Goal: Browse casually: Explore the website without a specific task or goal

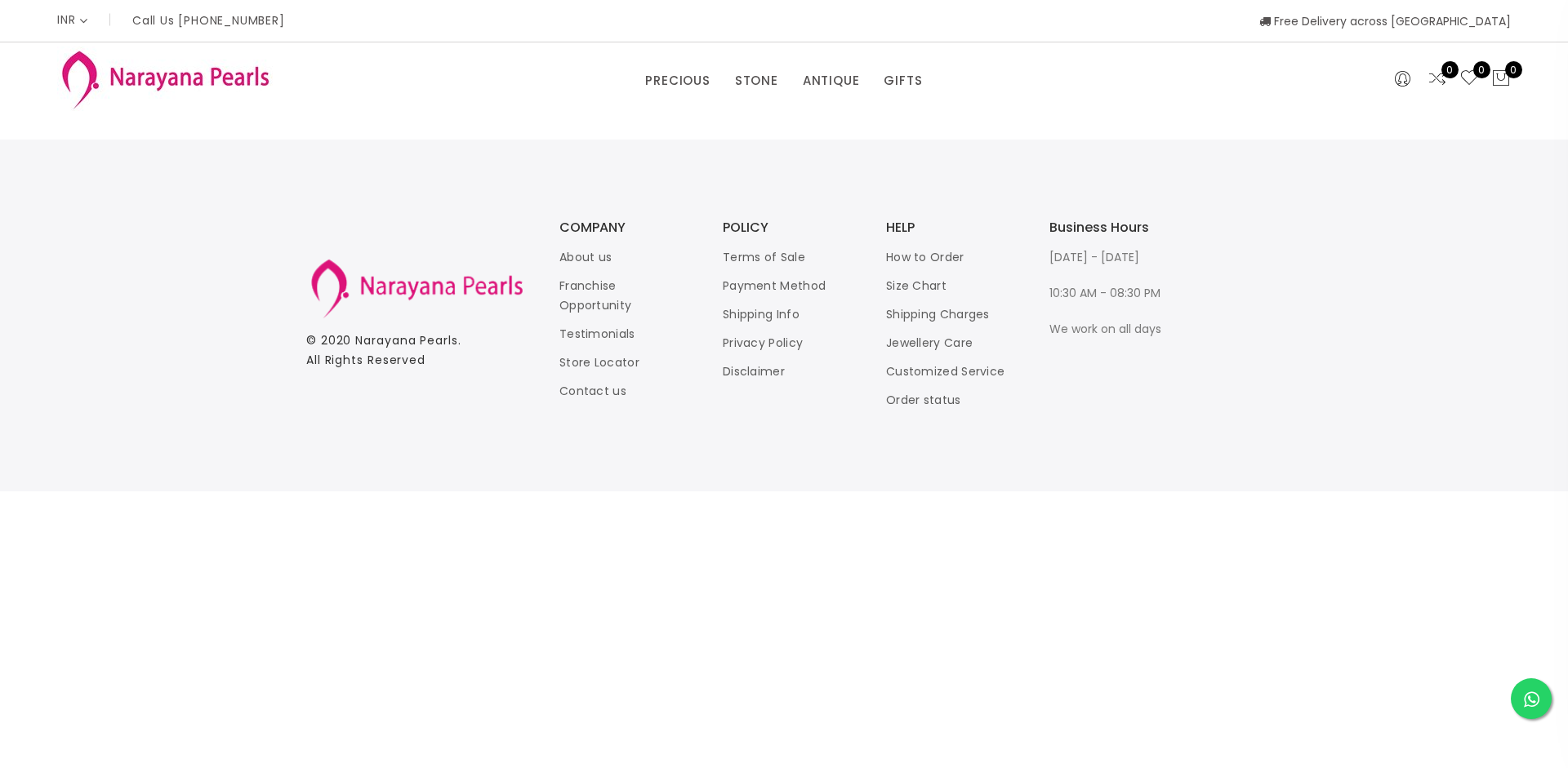
select select "CAD"
select select "INR"
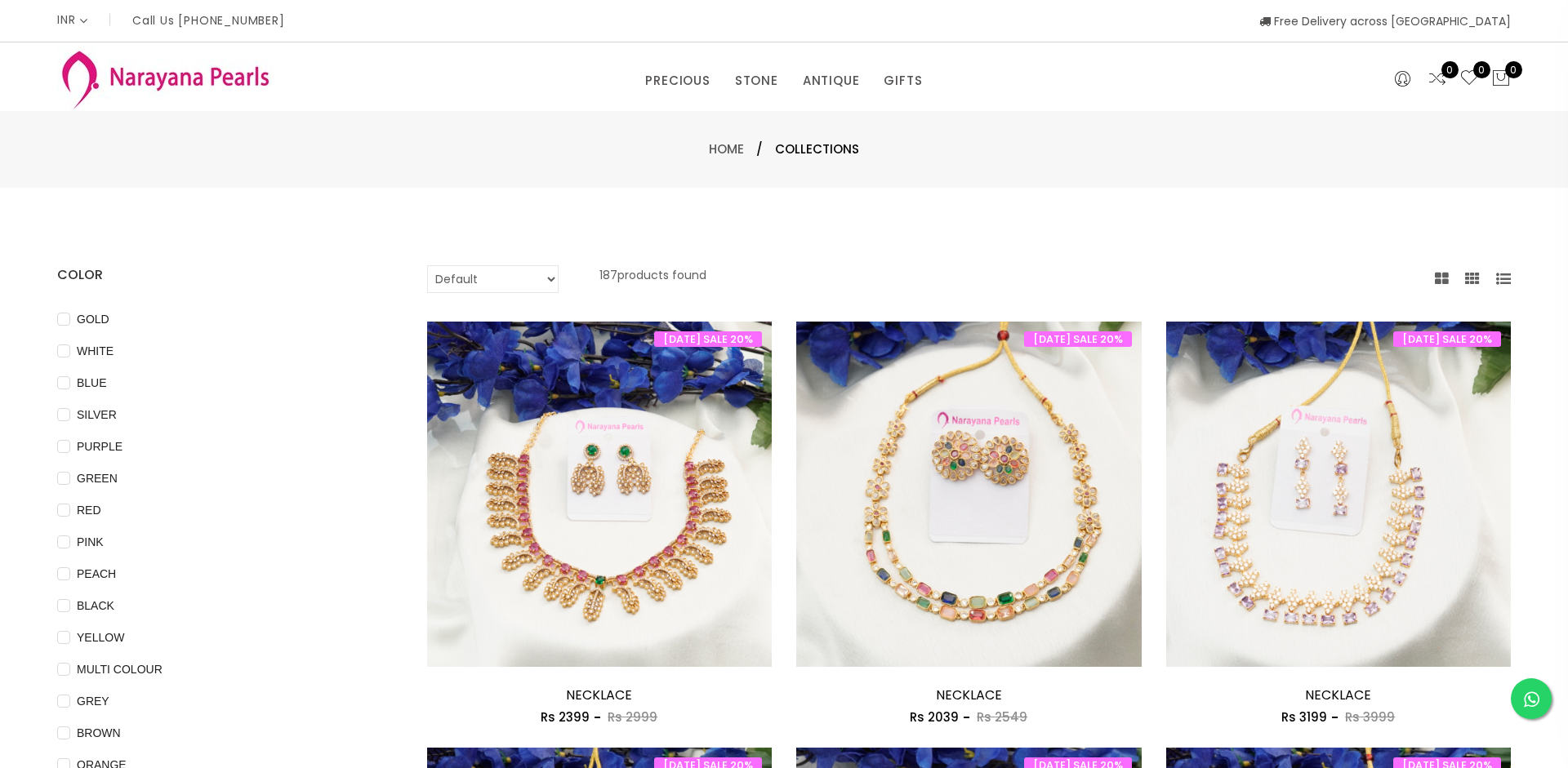
select select "CAD"
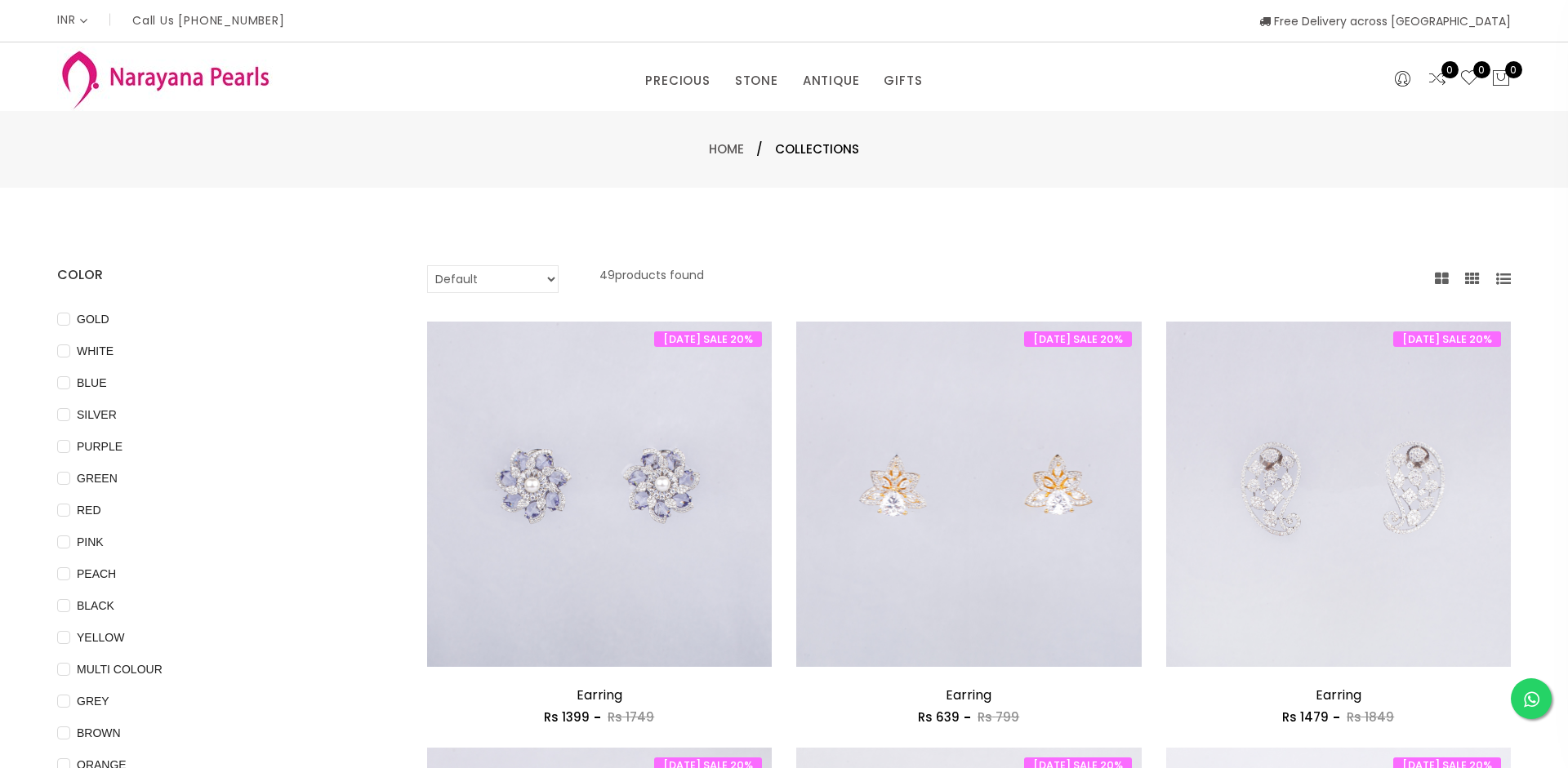
select select "INR"
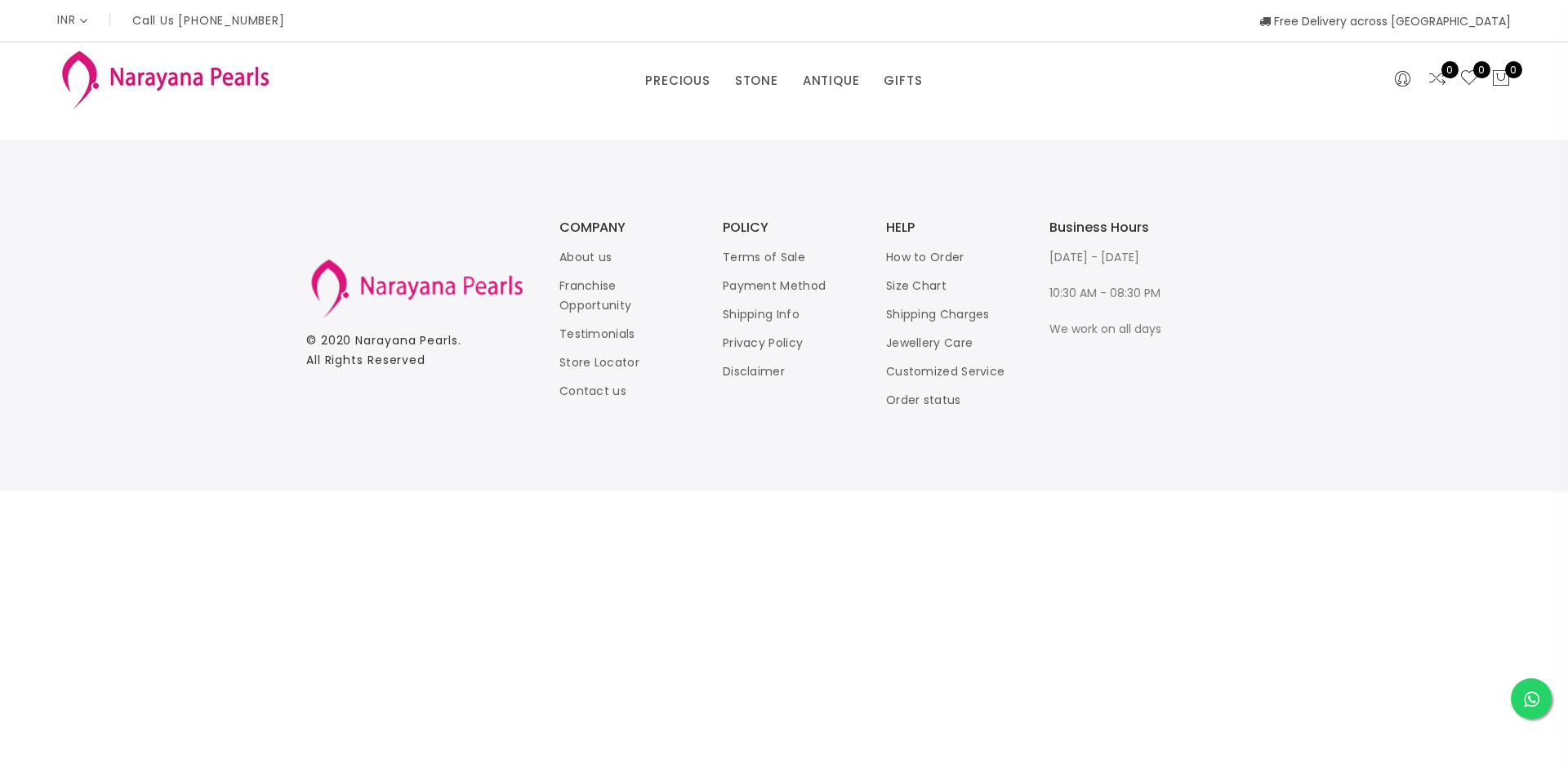
select select "CAD"
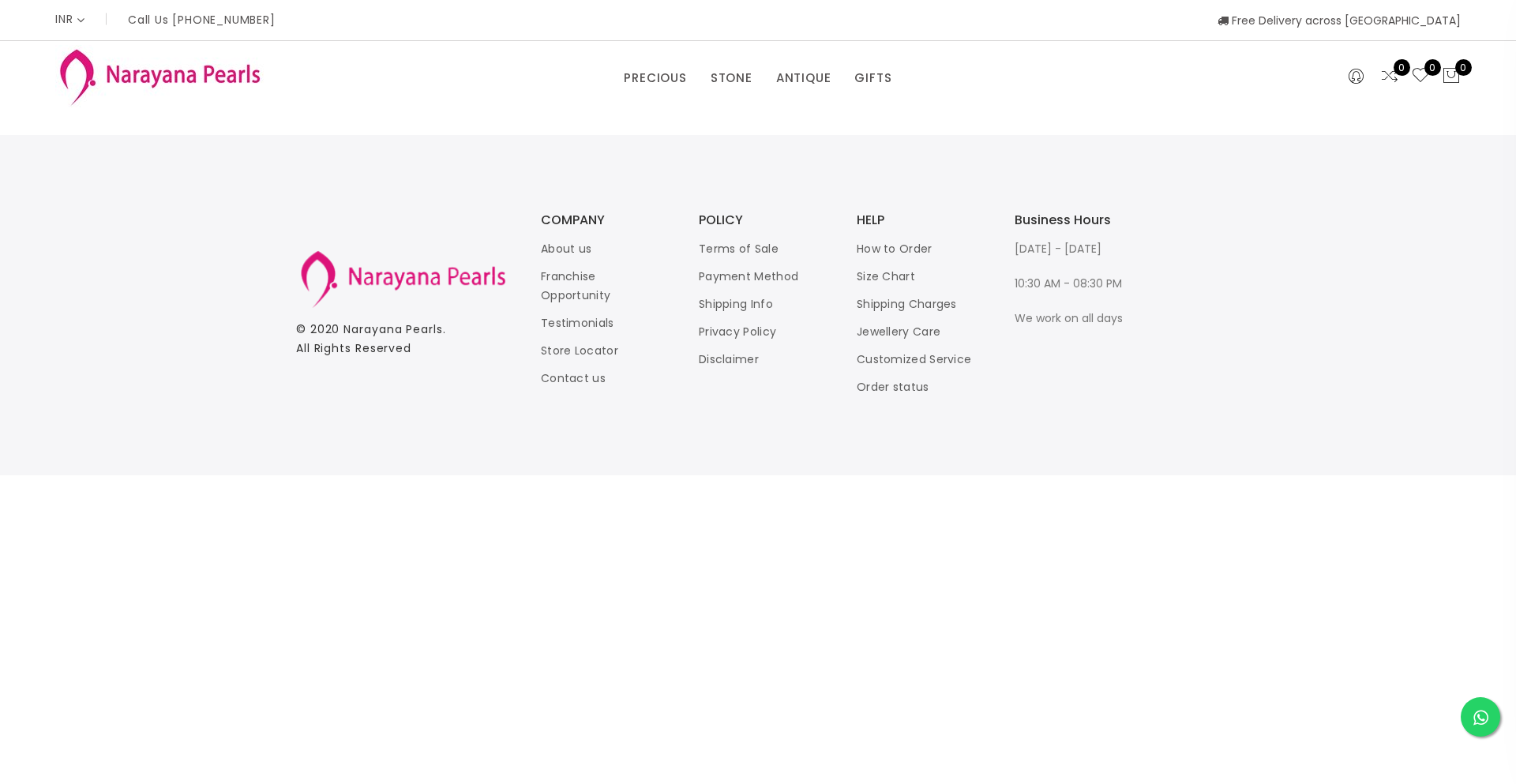
select select "CAD"
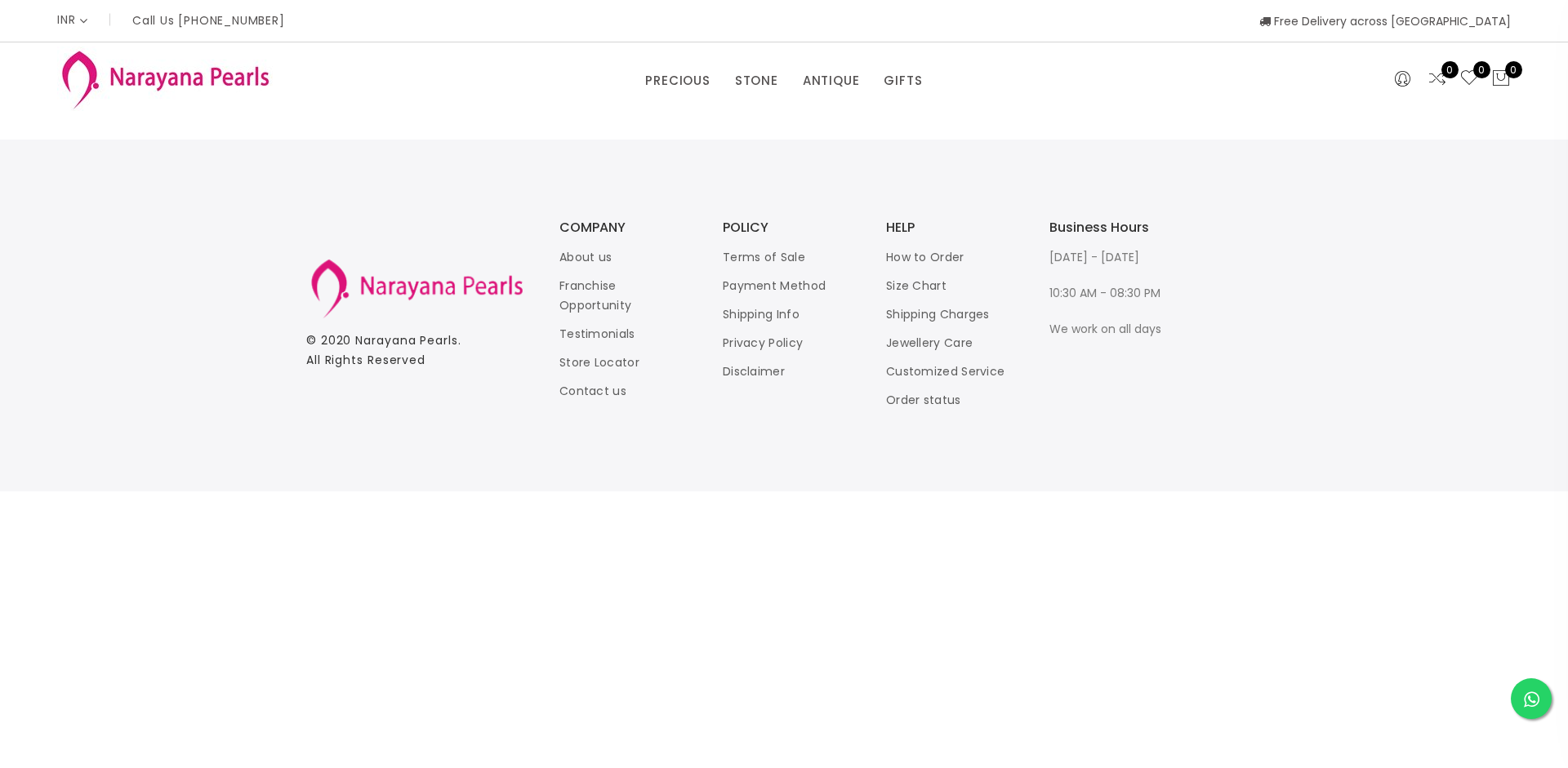
select select "CAD"
